Goal: Transaction & Acquisition: Purchase product/service

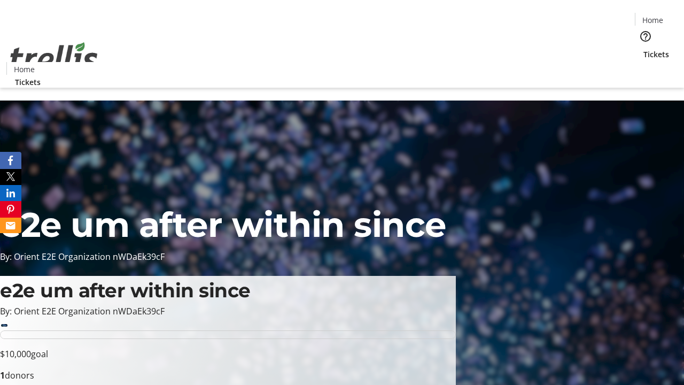
click at [643, 49] on span "Tickets" at bounding box center [656, 54] width 26 height 11
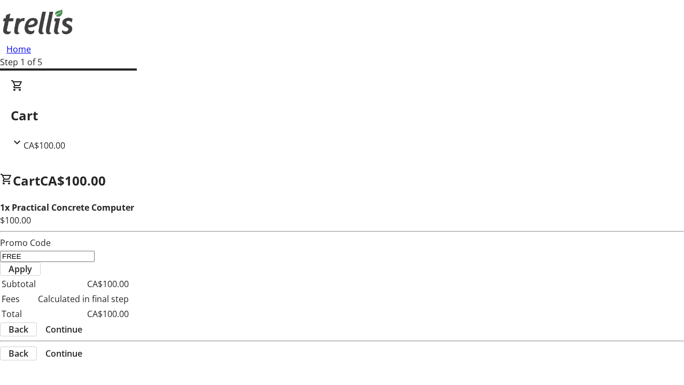
type input "FREE"
click at [32, 262] on span "Apply" at bounding box center [21, 268] width 24 height 13
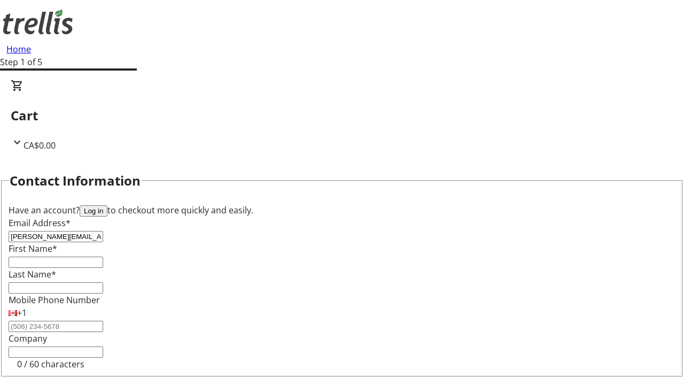
type input "[PERSON_NAME][EMAIL_ADDRESS][DOMAIN_NAME]"
type input "[PERSON_NAME]"
type input "Kohler"
